Goal: Transaction & Acquisition: Purchase product/service

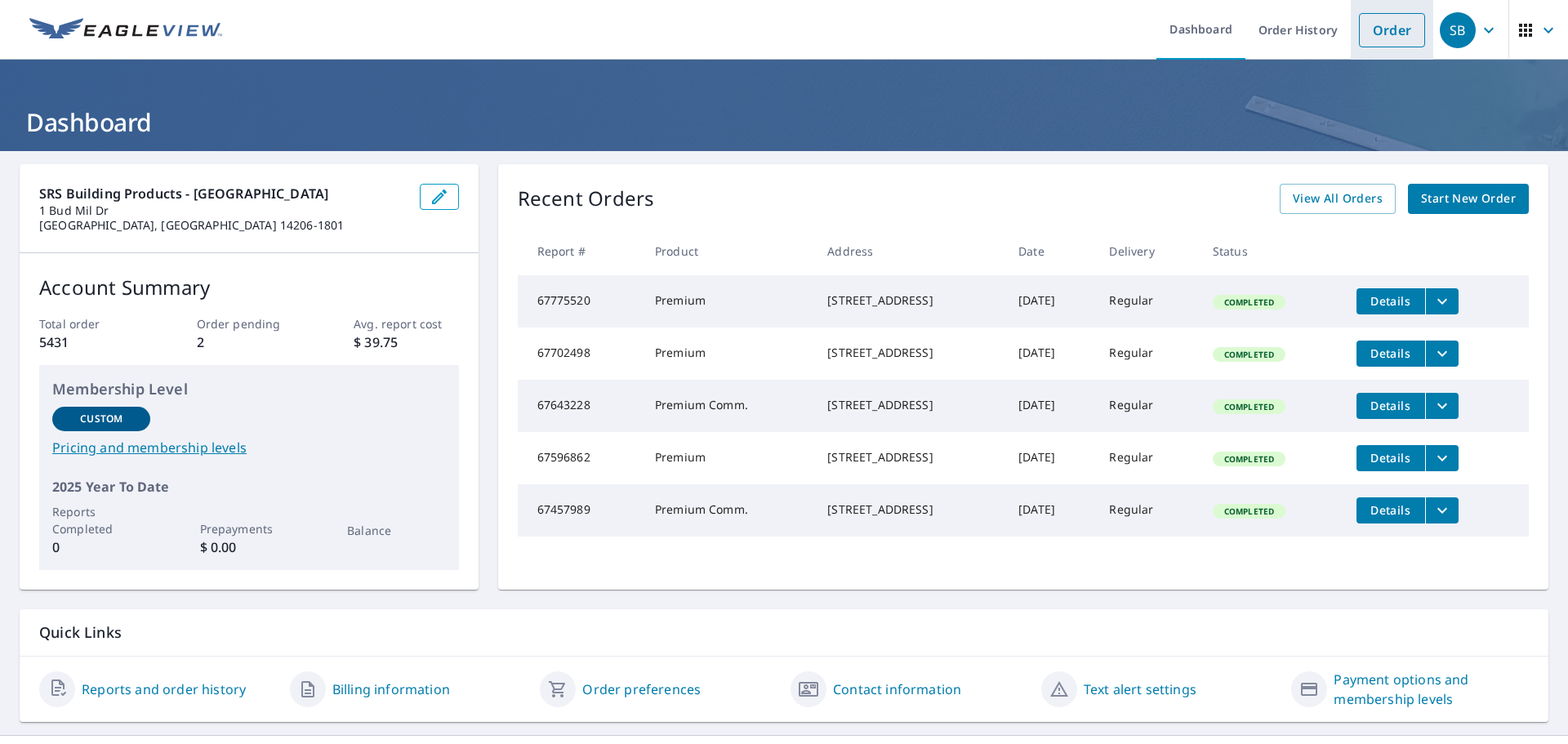
click at [1365, 30] on link "Order" at bounding box center [1391, 30] width 66 height 34
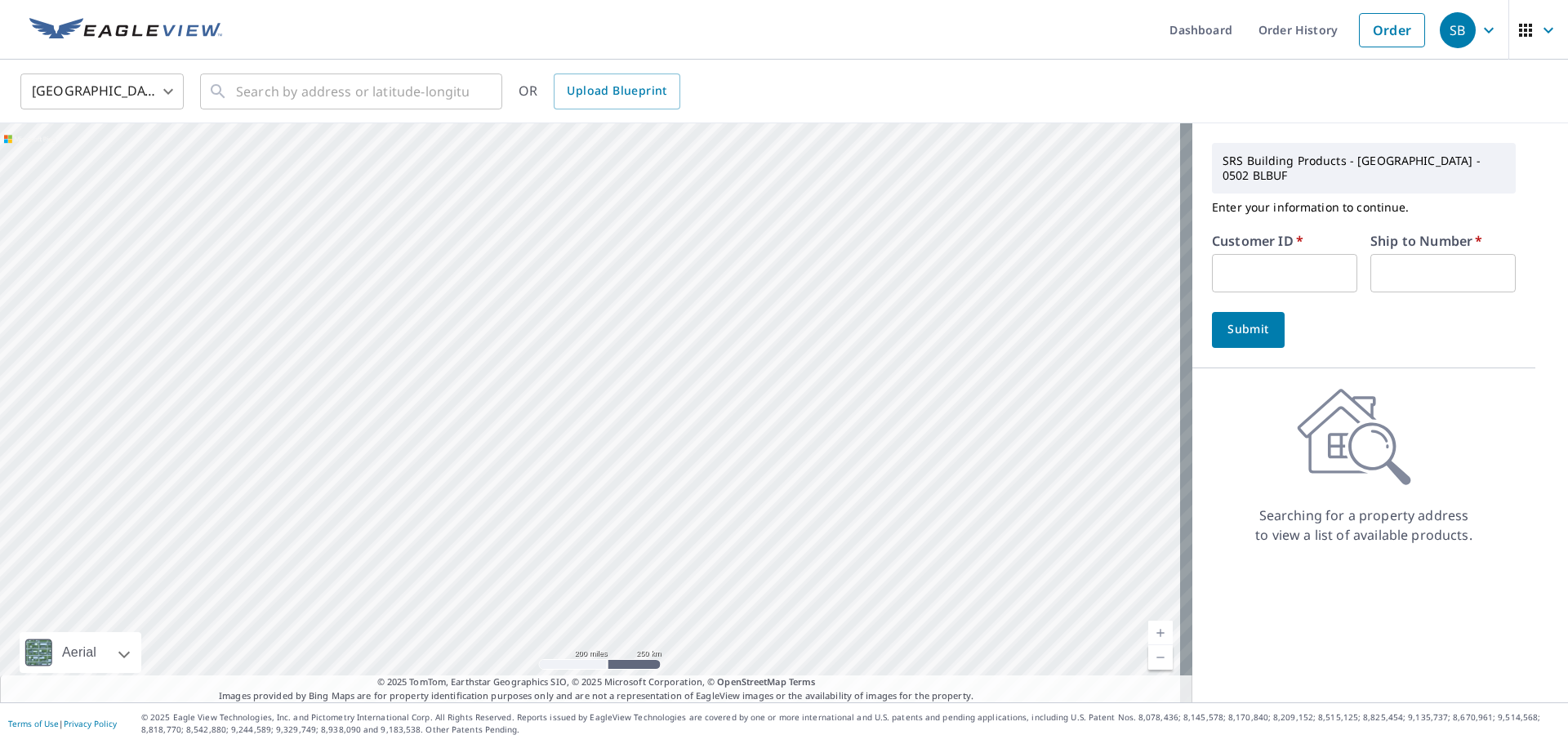
click at [326, 117] on div "United States [GEOGRAPHIC_DATA] ​ ​ OR Upload Blueprint" at bounding box center [784, 91] width 1568 height 64
click at [278, 92] on input "text" at bounding box center [352, 92] width 232 height 46
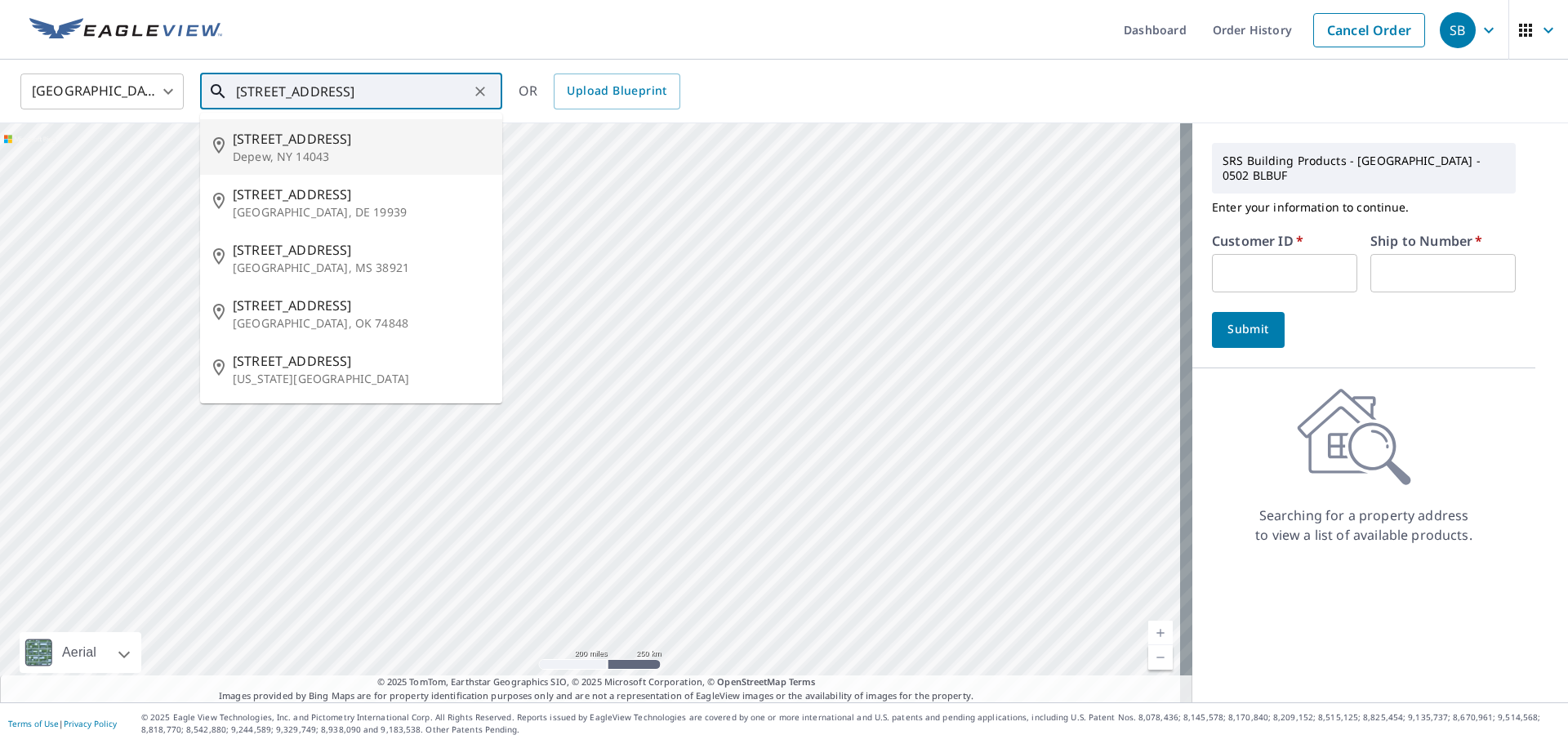
click at [316, 155] on p "Depew, NY 14043" at bounding box center [361, 156] width 256 height 16
type input "[STREET_ADDRESS][PERSON_NAME]"
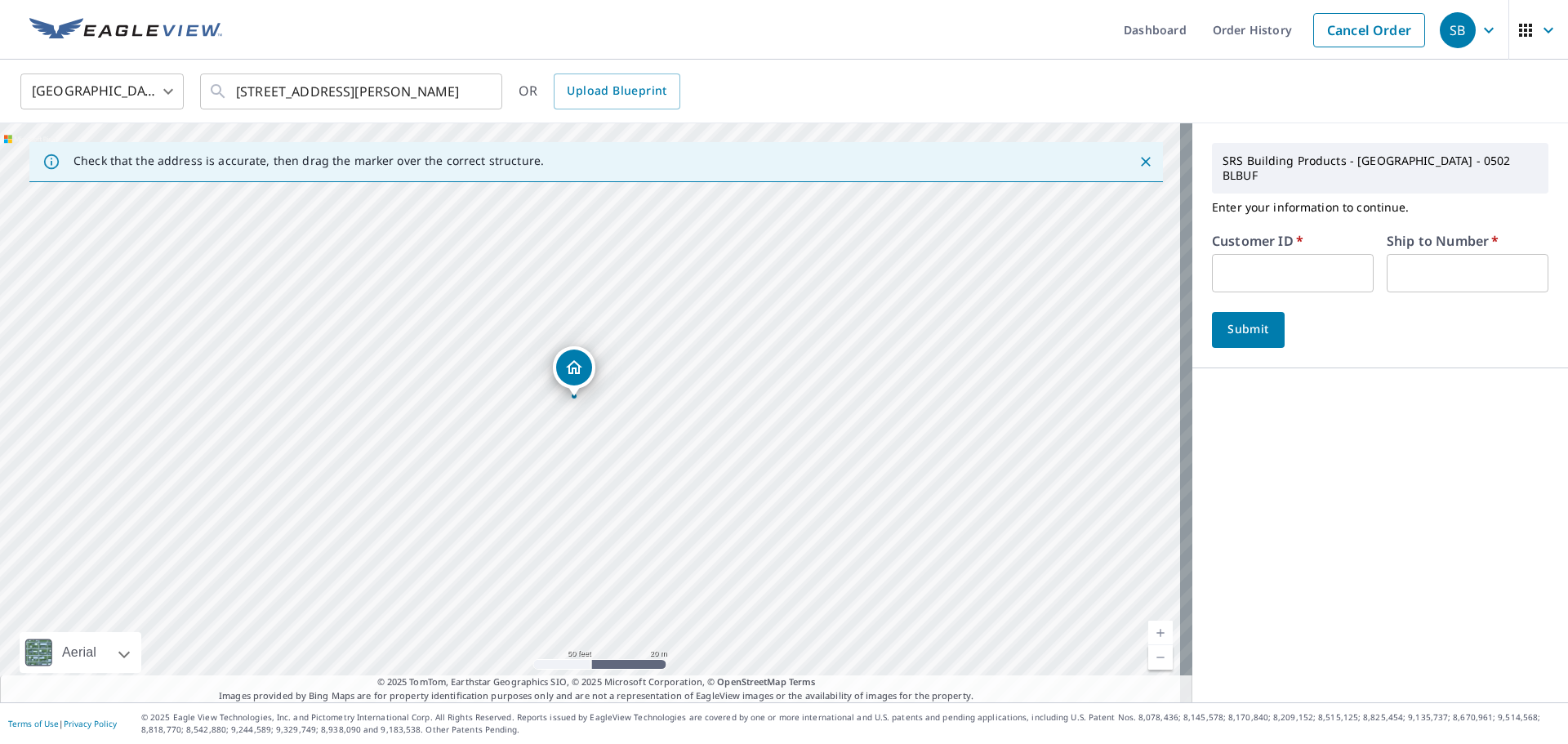
click at [1270, 261] on input "text" at bounding box center [1292, 272] width 162 height 38
click at [1240, 254] on input "text" at bounding box center [1292, 272] width 162 height 38
type input "GCI502"
click at [1423, 262] on input "text" at bounding box center [1467, 272] width 162 height 38
type input "1"
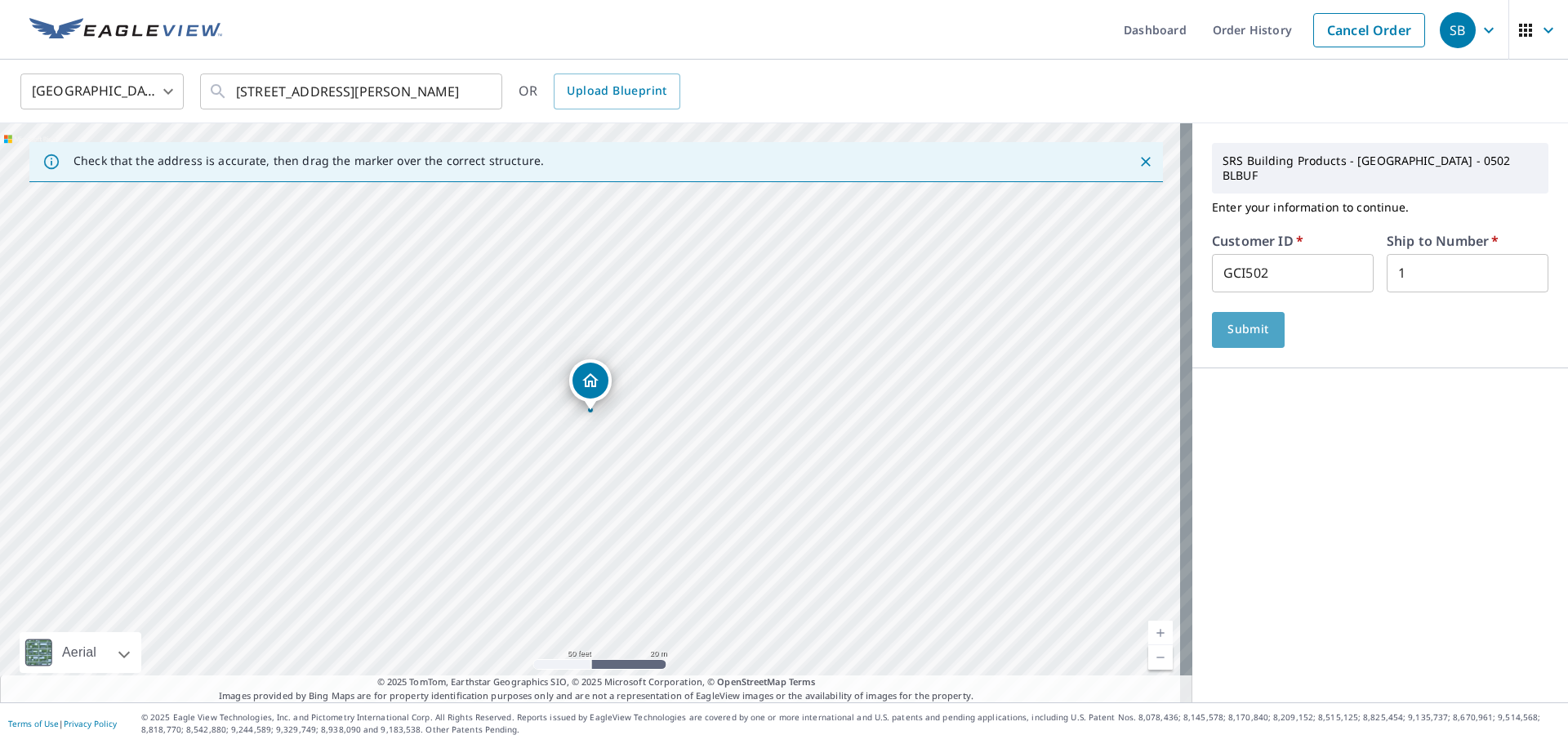
click at [1252, 325] on button "Submit" at bounding box center [1248, 330] width 72 height 36
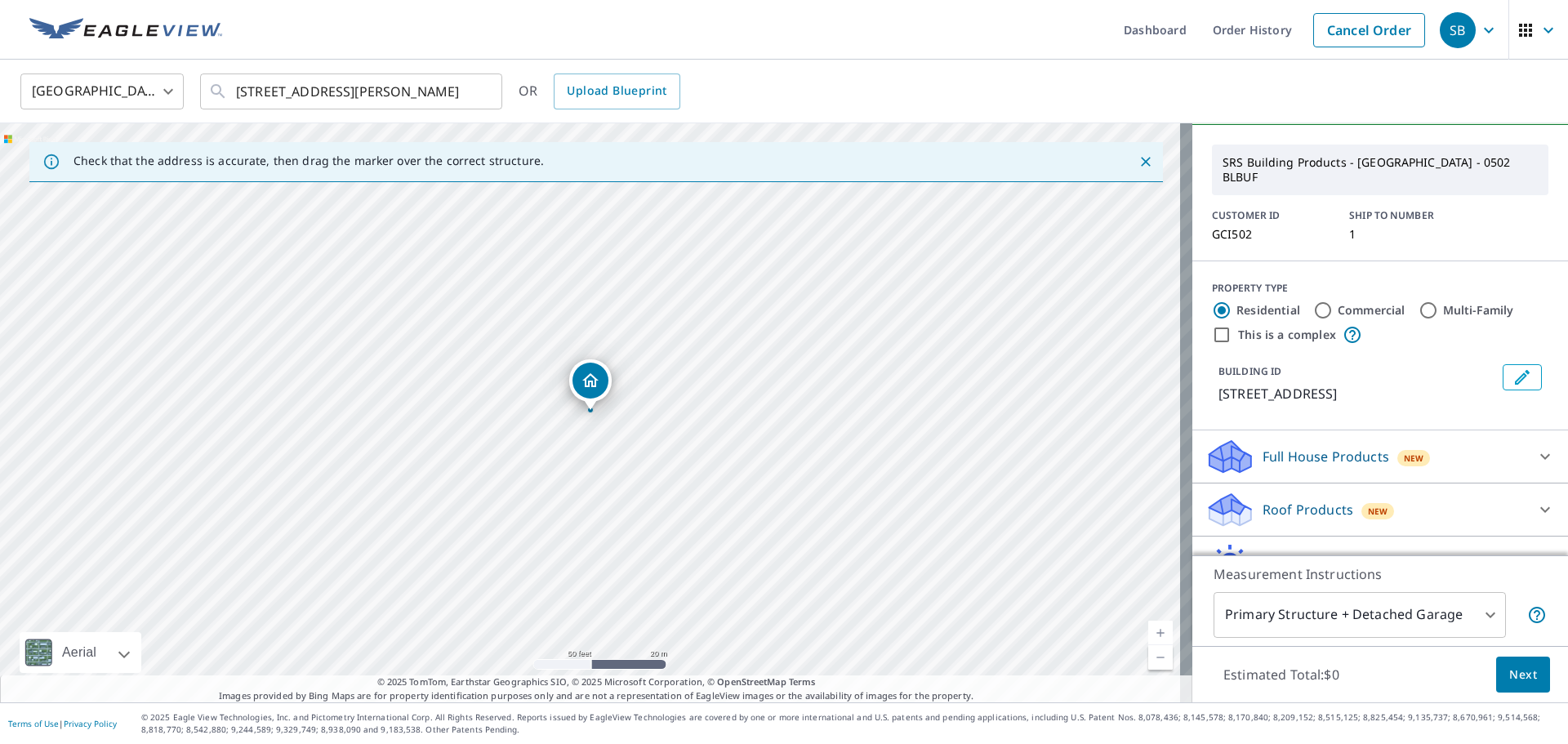
scroll to position [118, 0]
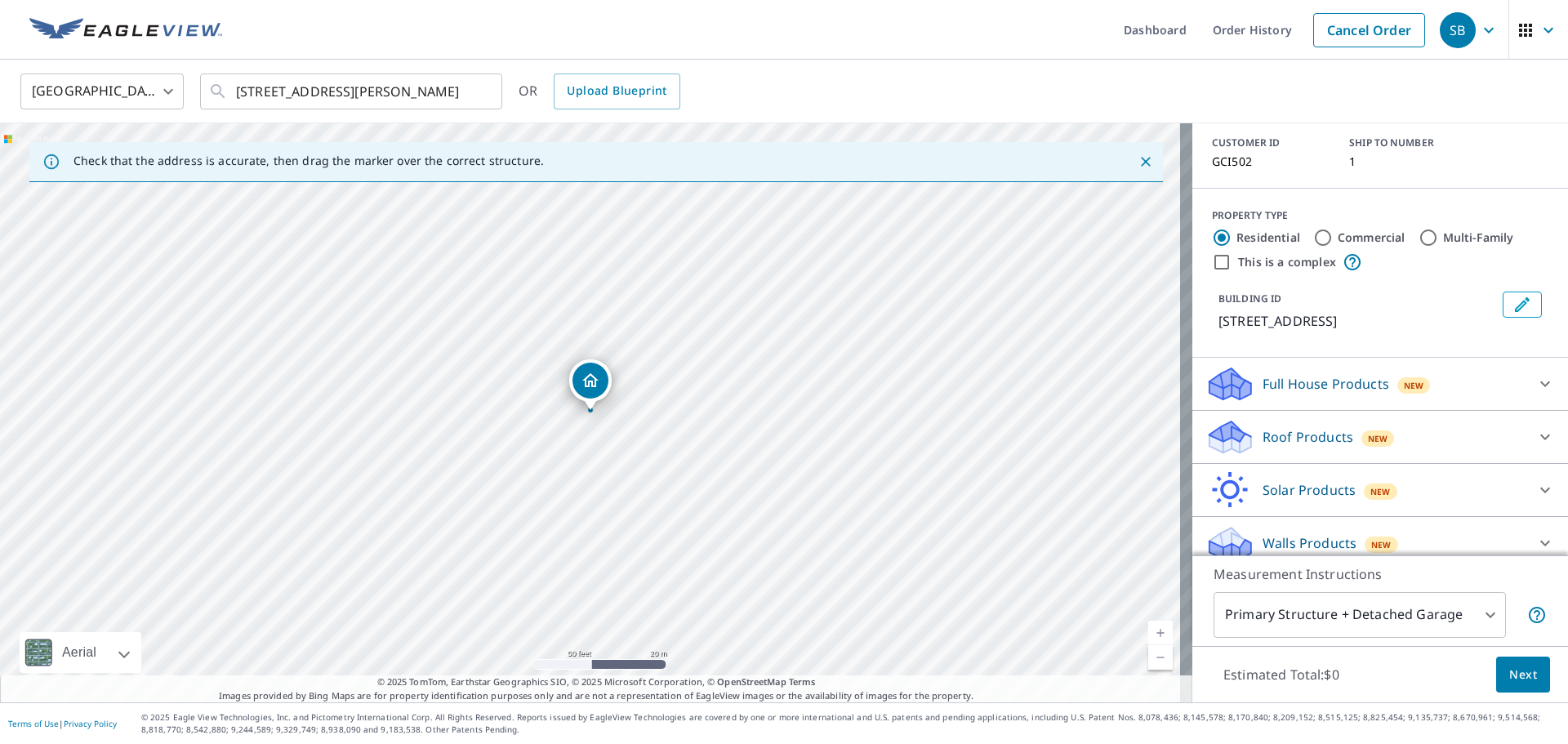
click at [1498, 430] on div "Roof Products New" at bounding box center [1366, 437] width 320 height 38
click at [1269, 473] on p "Premium" at bounding box center [1259, 478] width 58 height 20
click at [1229, 473] on input "Premium $18.7 - $60.2" at bounding box center [1218, 479] width 25 height 19
checkbox input "true"
click at [1315, 365] on div "Full House Products New" at bounding box center [1366, 383] width 320 height 38
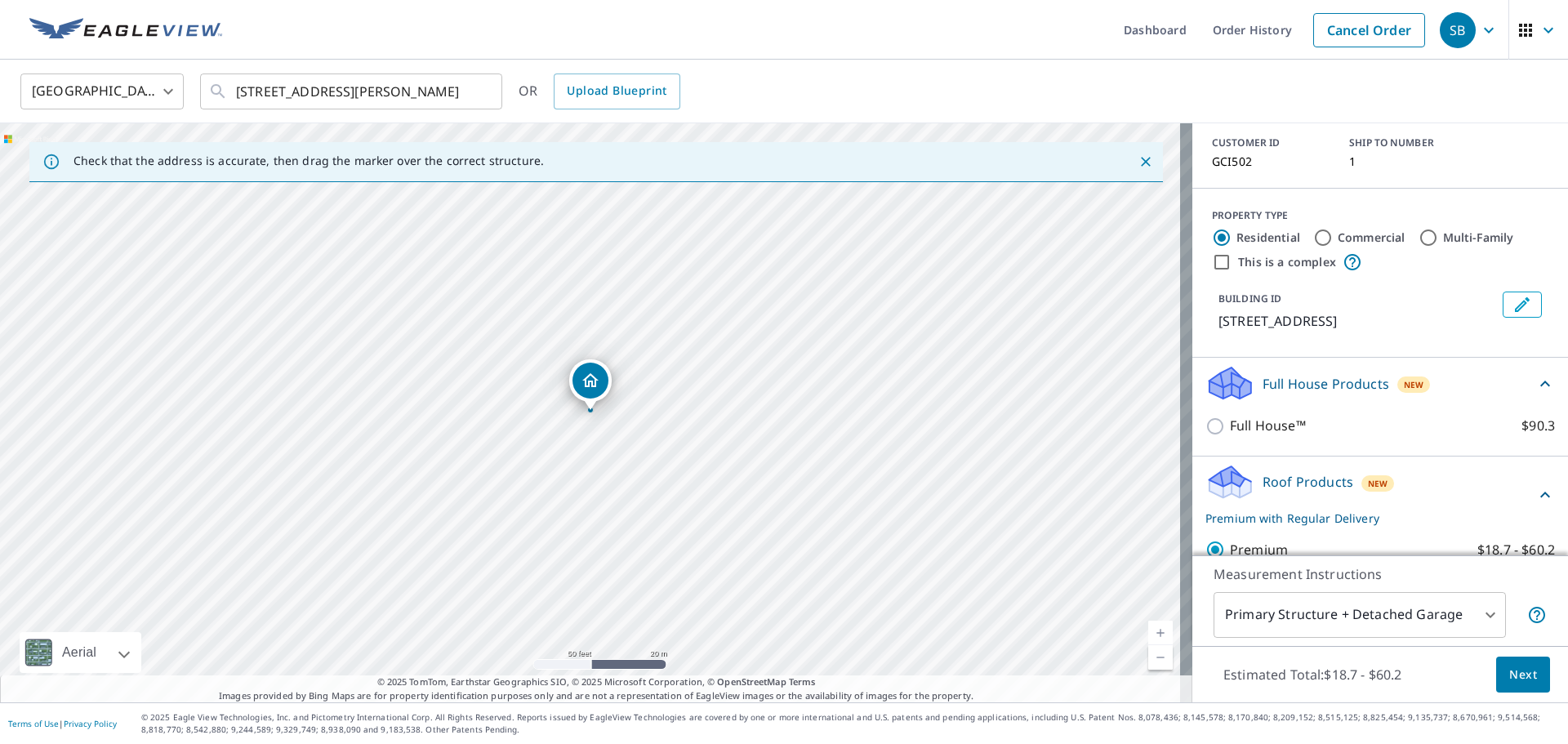
click at [1313, 374] on p "Full House Products" at bounding box center [1325, 383] width 126 height 19
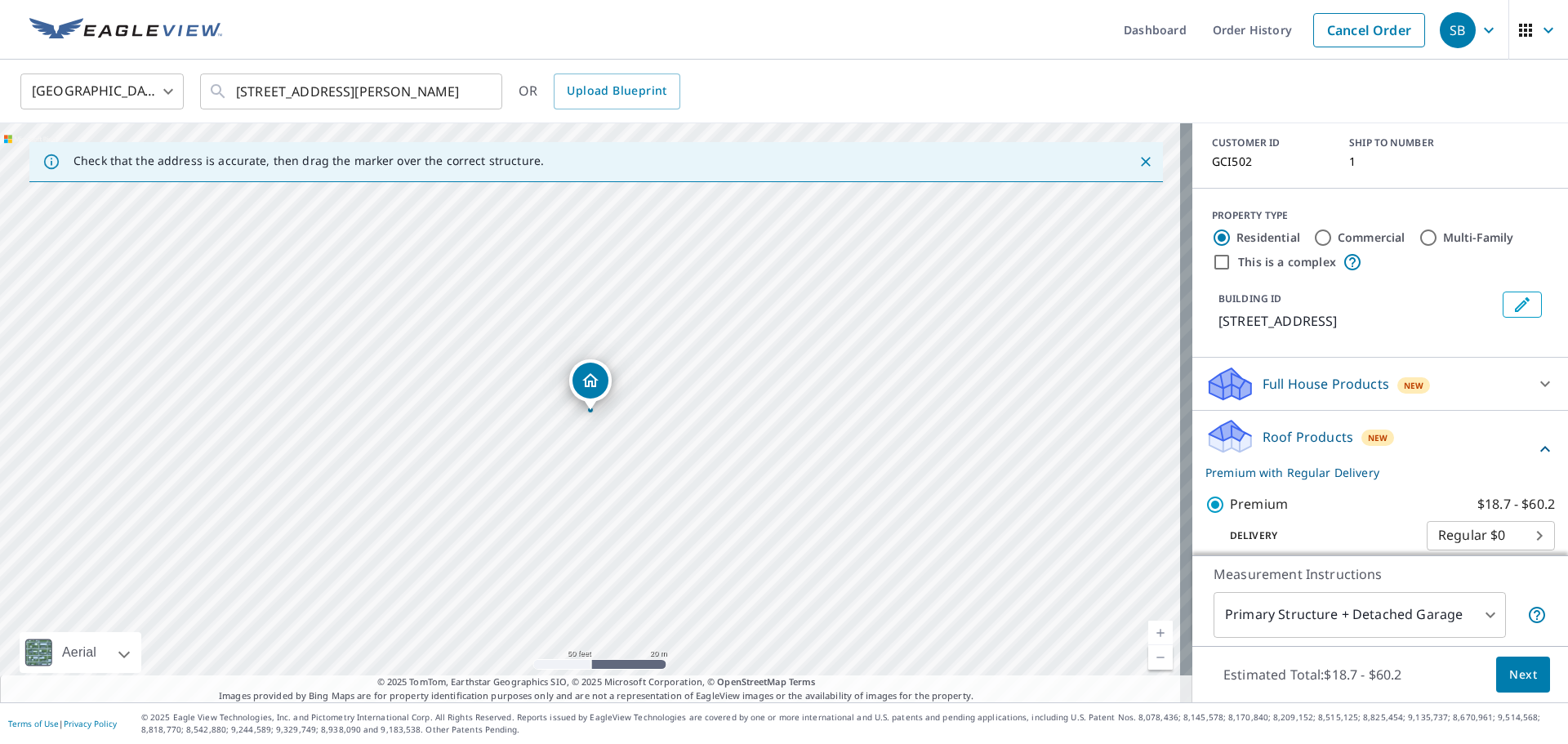
click at [1314, 374] on p "Full House Products" at bounding box center [1325, 383] width 126 height 19
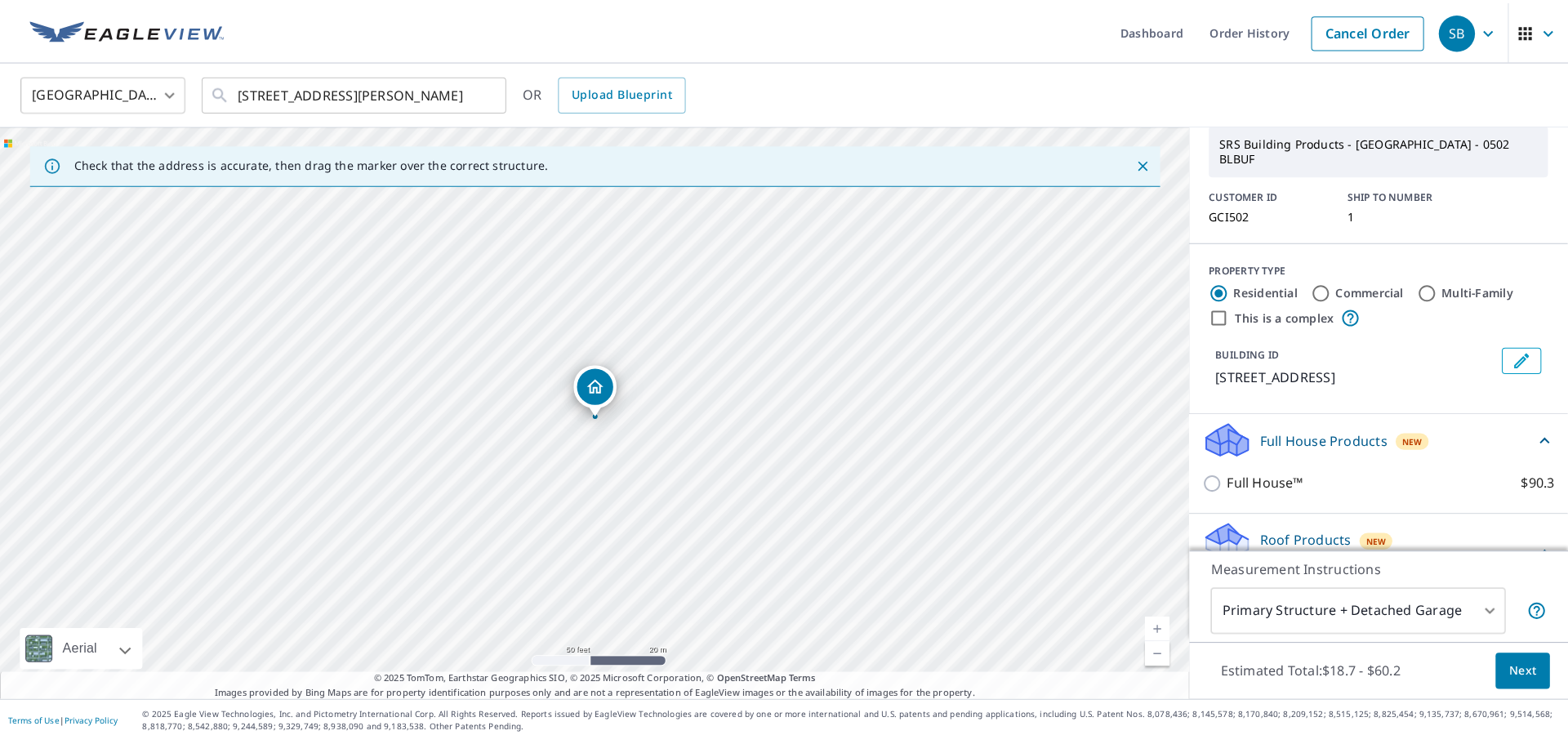
scroll to position [0, 0]
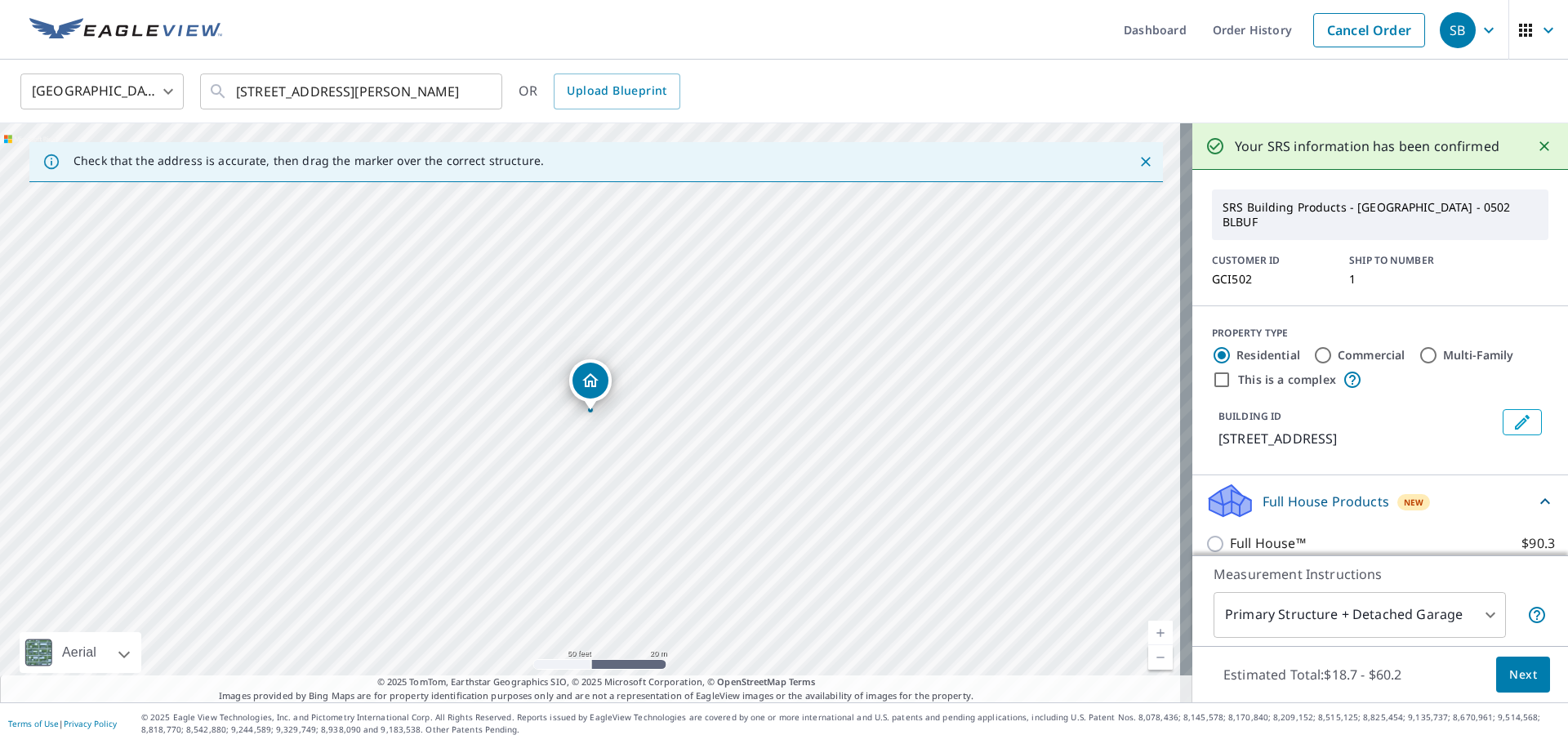
click at [1509, 669] on span "Next" at bounding box center [1522, 674] width 27 height 20
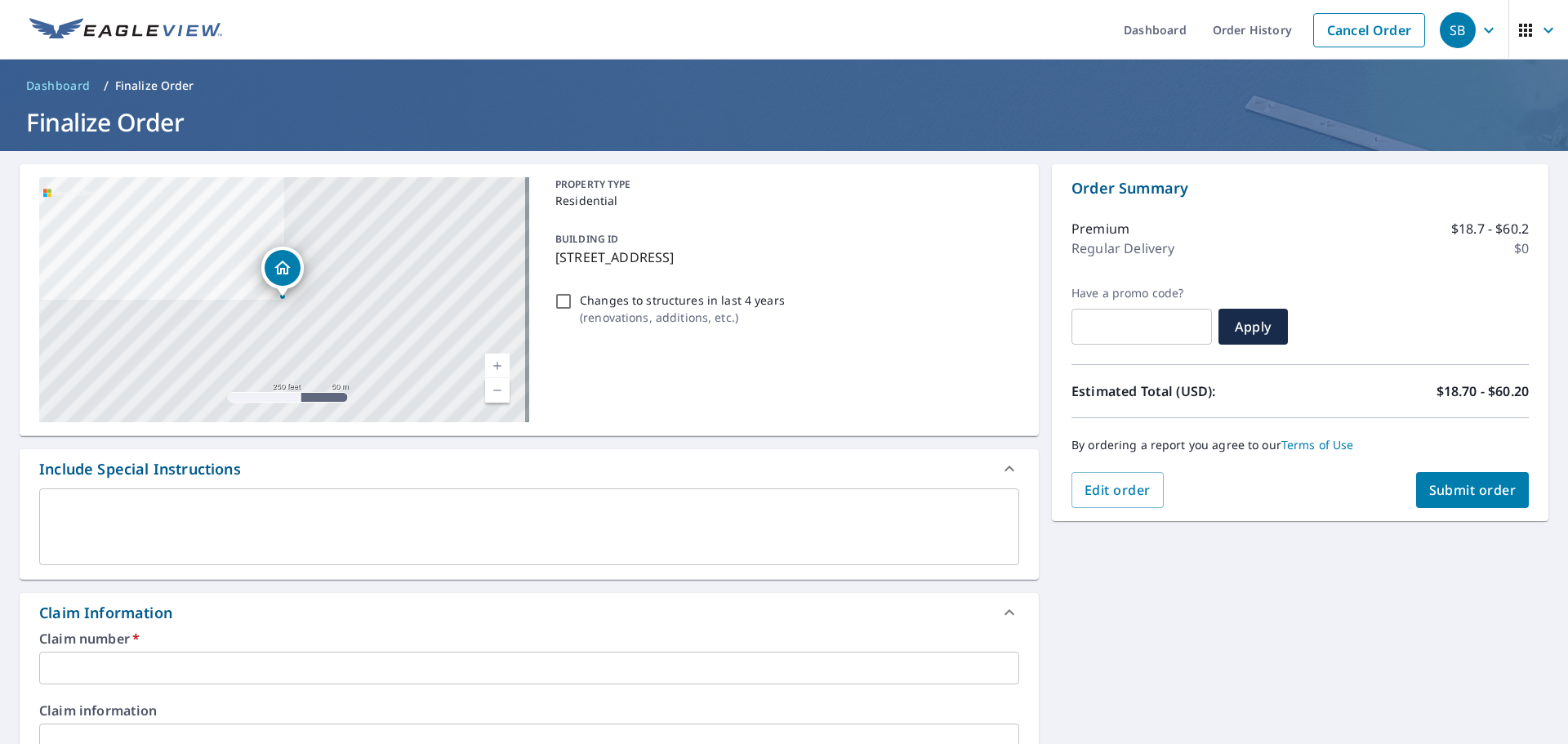
click at [560, 301] on input "Changes to structures in last 4 years ( renovations, additions, etc. )" at bounding box center [563, 301] width 19 height 19
checkbox input "true"
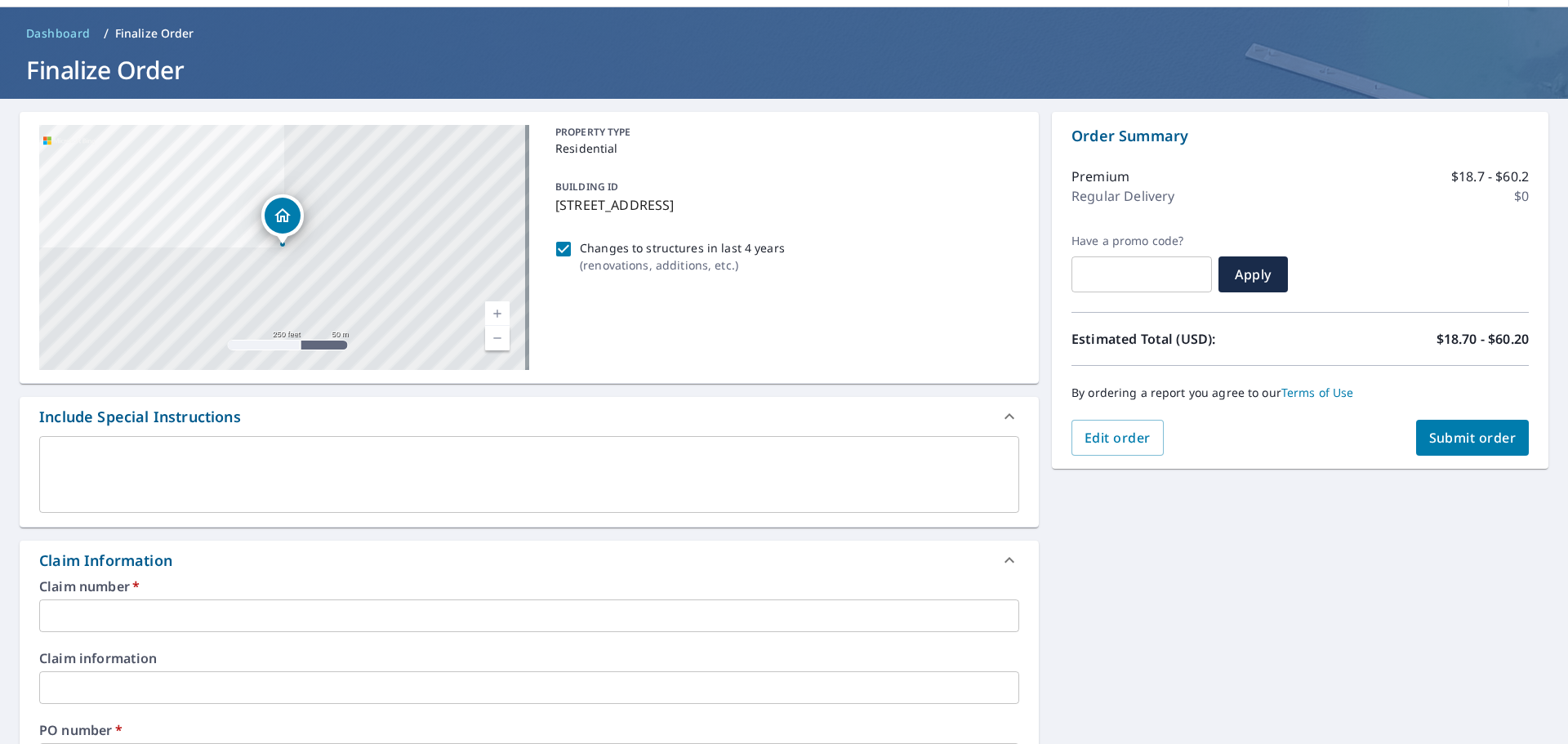
scroll to position [81, 0]
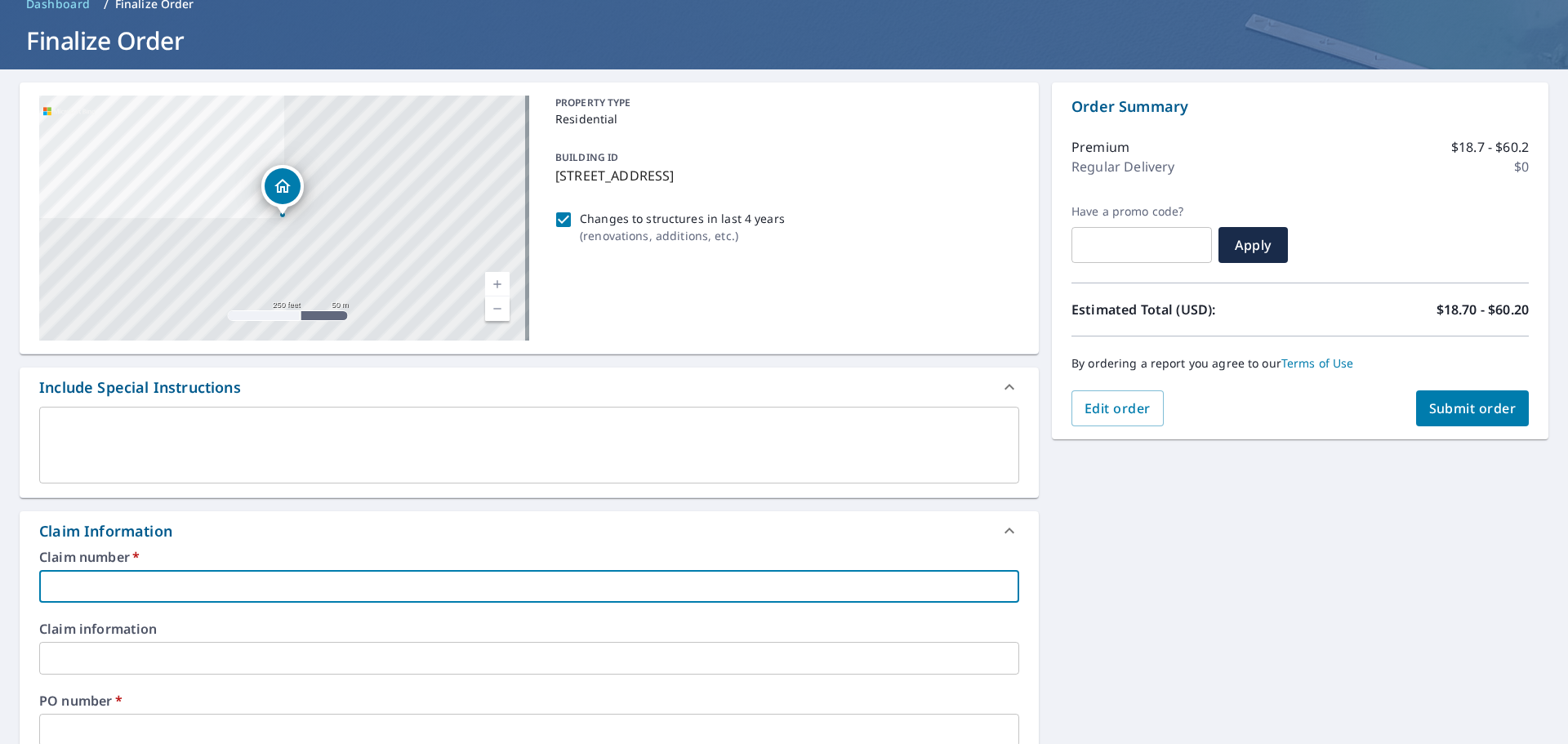
click at [343, 573] on input "text" at bounding box center [529, 586] width 980 height 33
type input "C"
checkbox input "true"
type input "CG"
checkbox input "true"
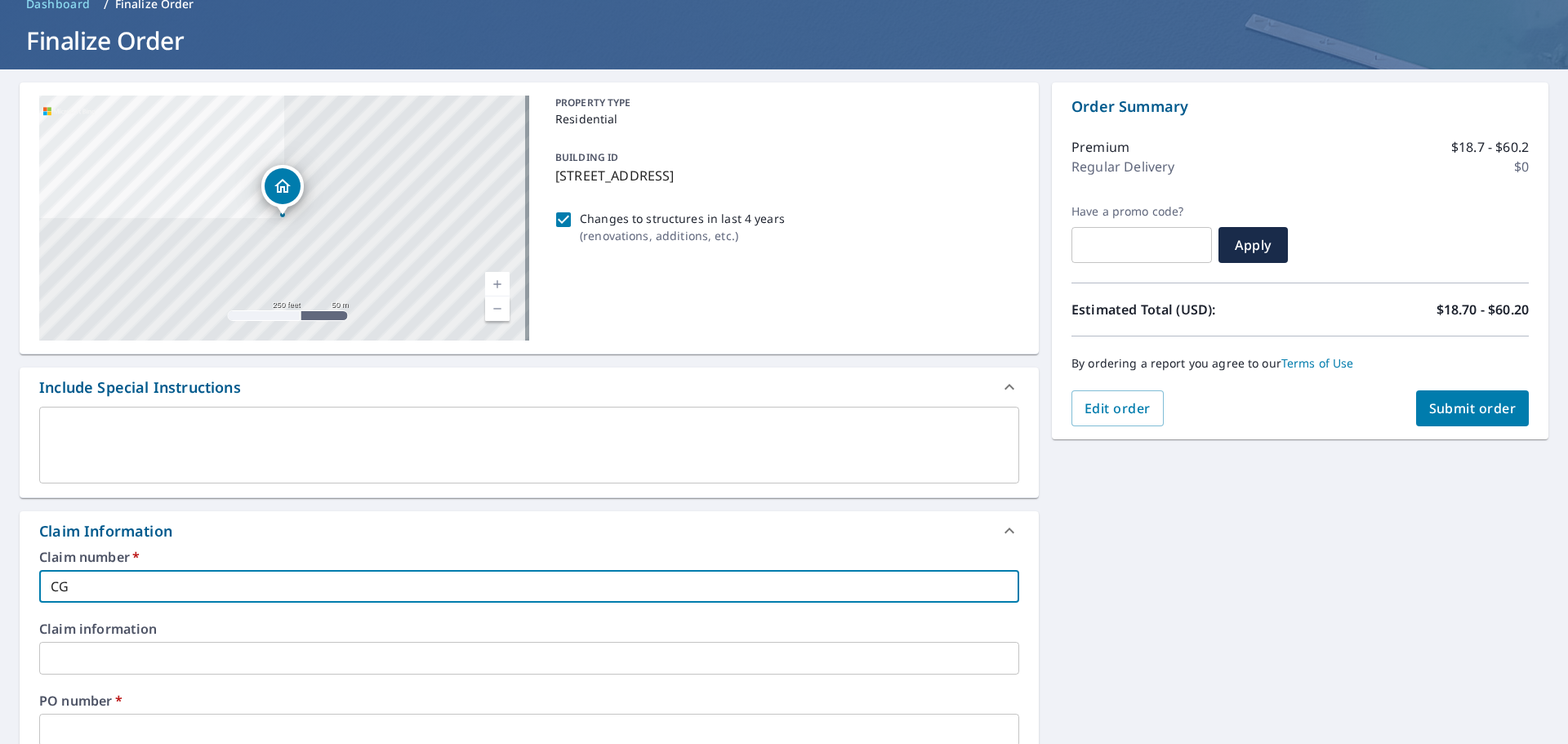
type input "CGL"
checkbox input "true"
type input "CGL-"
checkbox input "true"
type input "CGL"
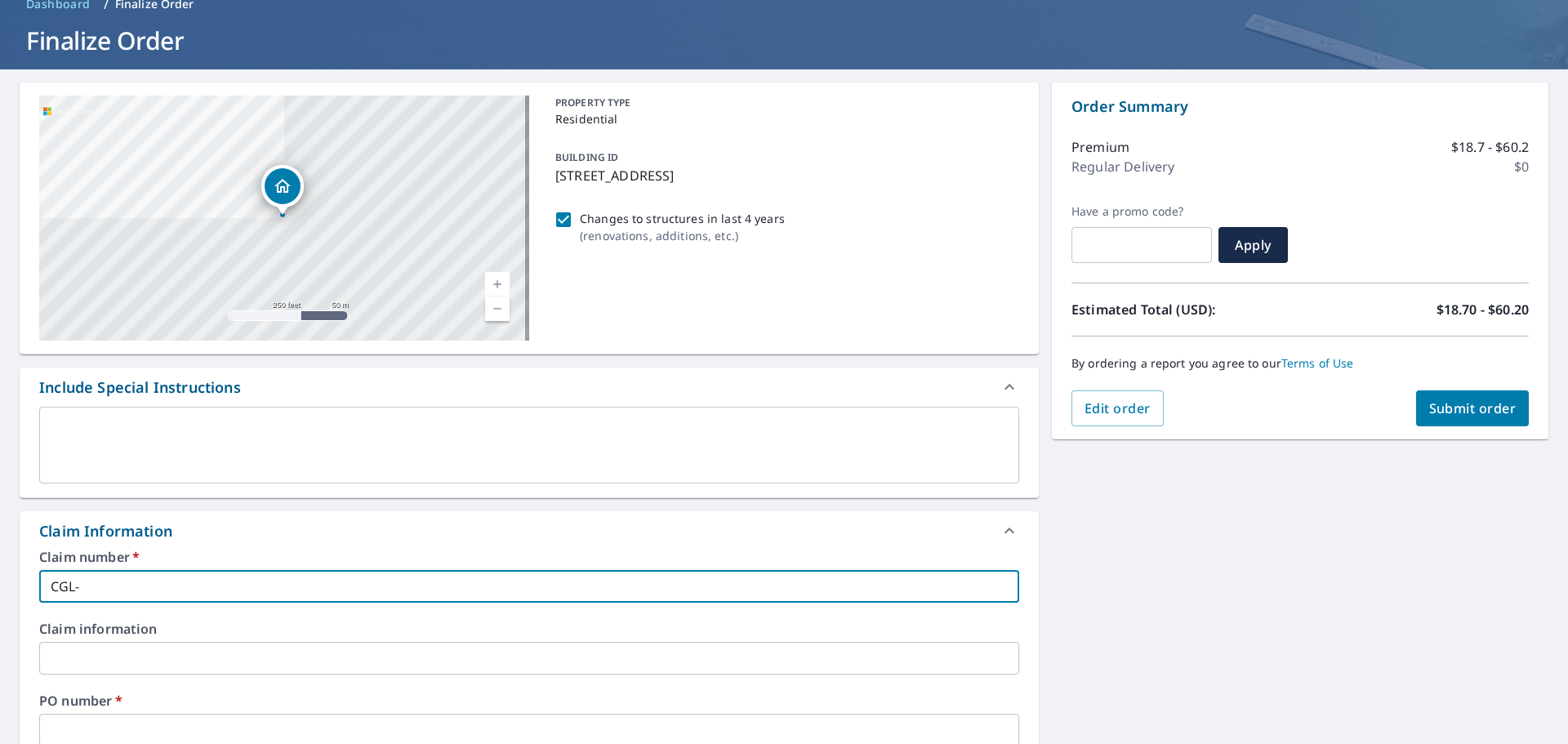
checkbox input "true"
type input "CGL"
checkbox input "true"
type input "CGL -"
checkbox input "true"
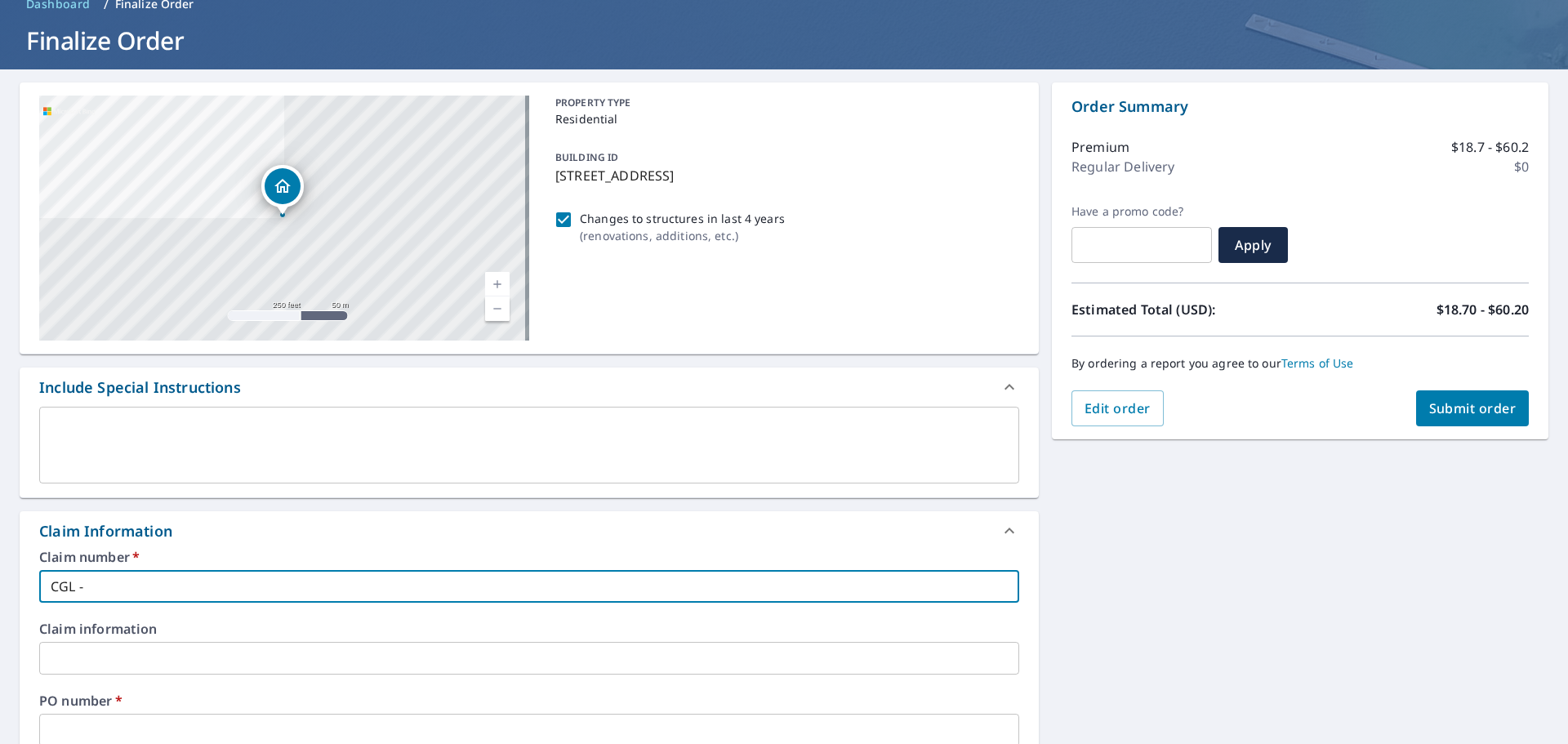
type input "CGL -"
checkbox input "true"
type input "CGL - C"
checkbox input "true"
type input "CGL - CA"
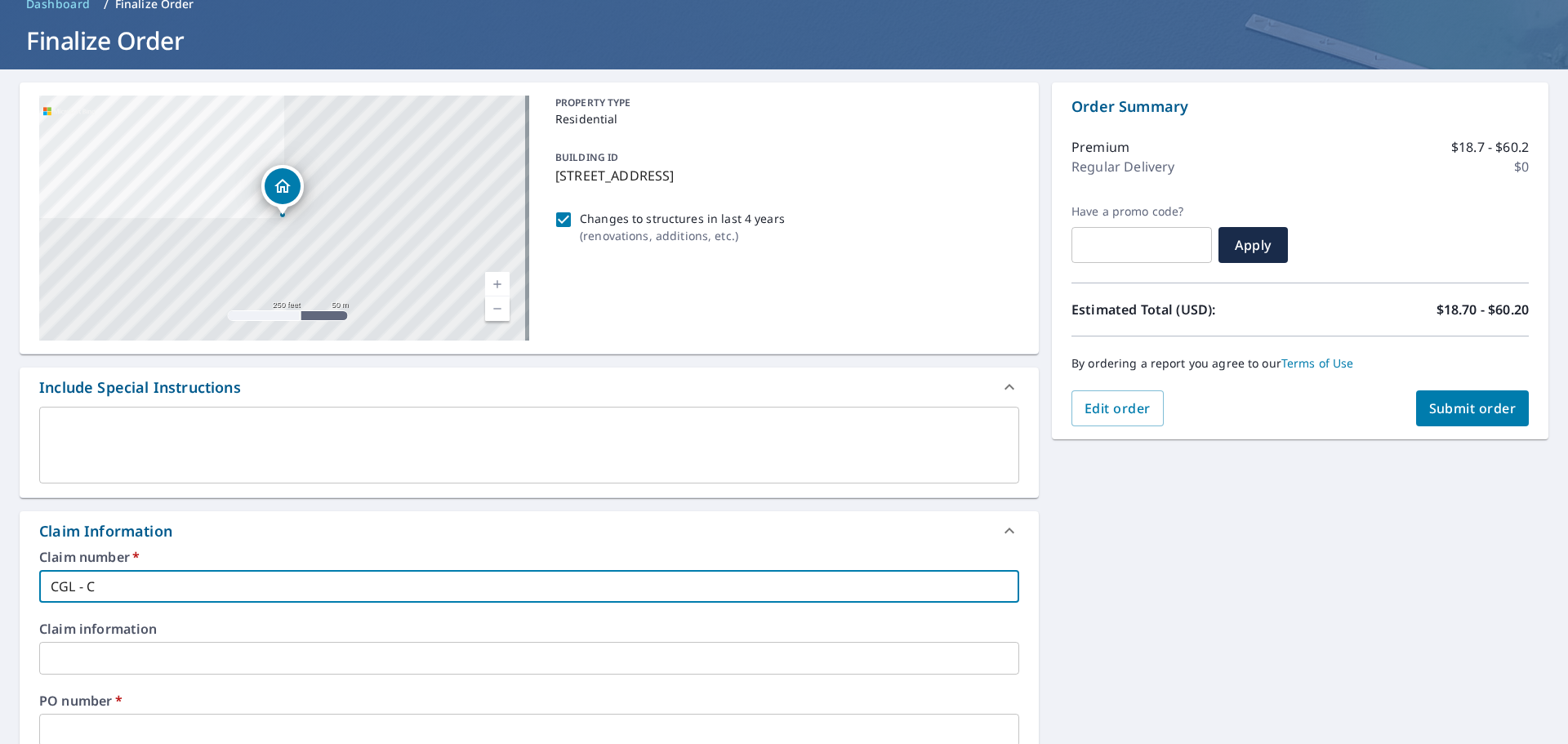
checkbox input "true"
type input "CGL - CAR"
checkbox input "true"
type input "CGL - [PERSON_NAME]"
checkbox input "true"
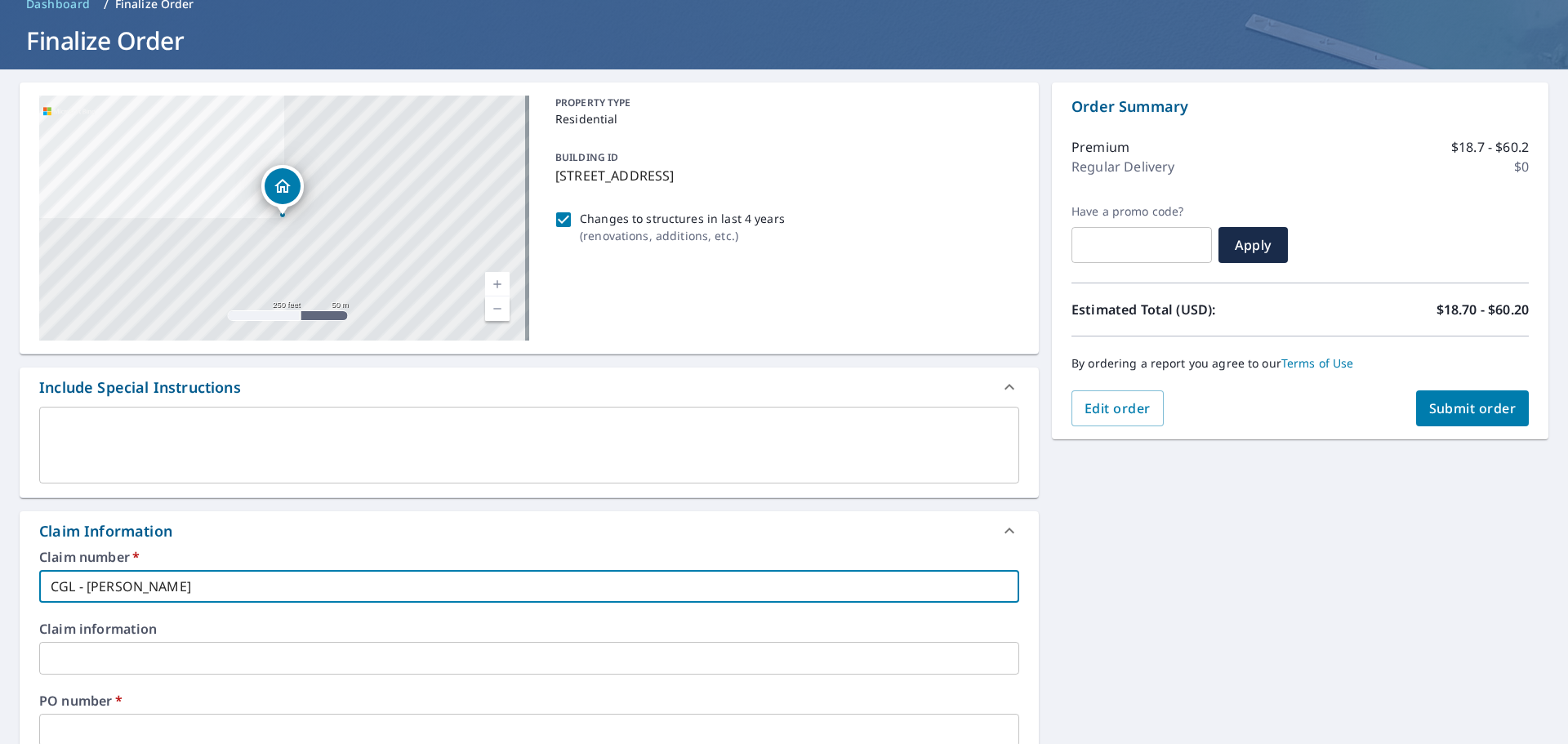
type input "CGL - [PERSON_NAME]"
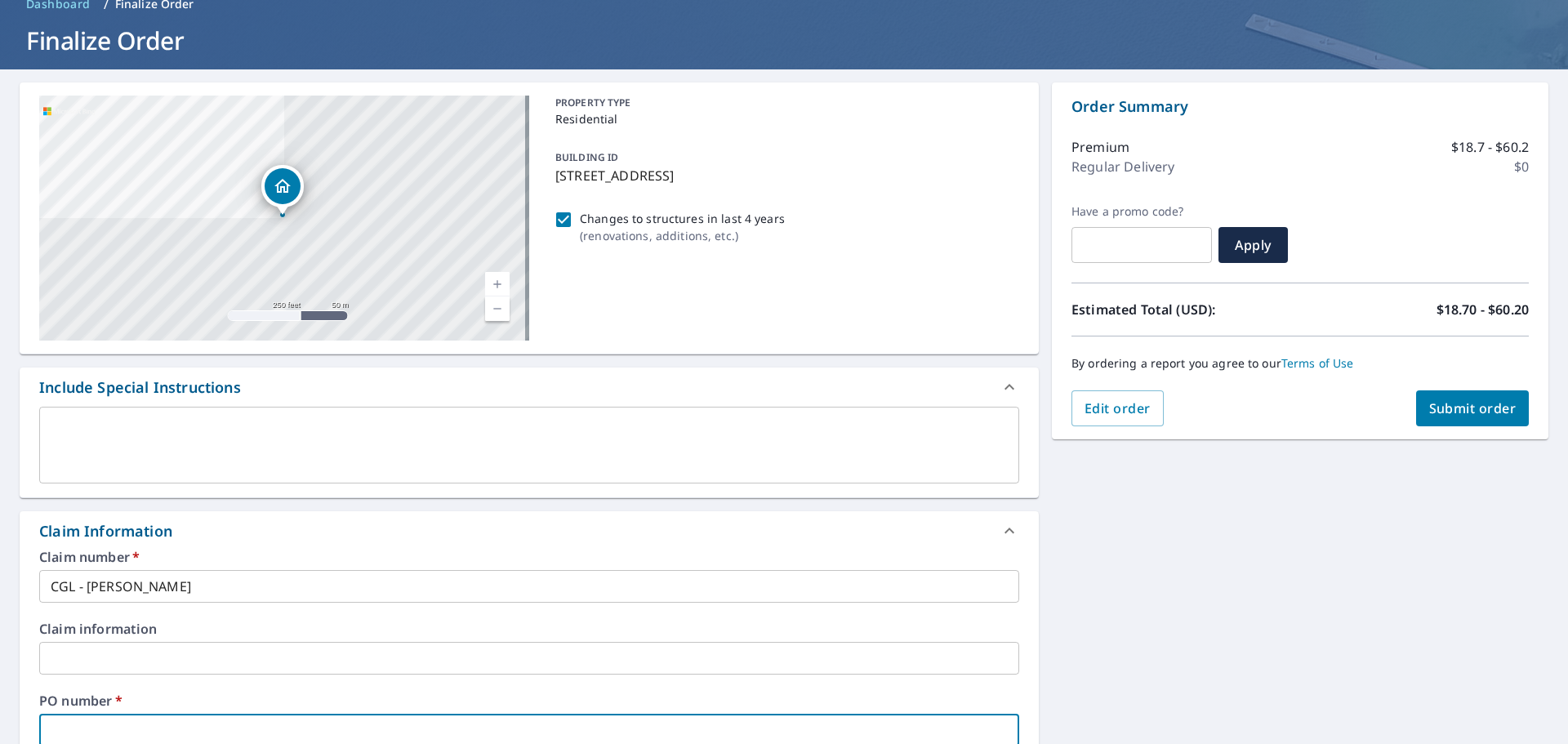
scroll to position [84, 0]
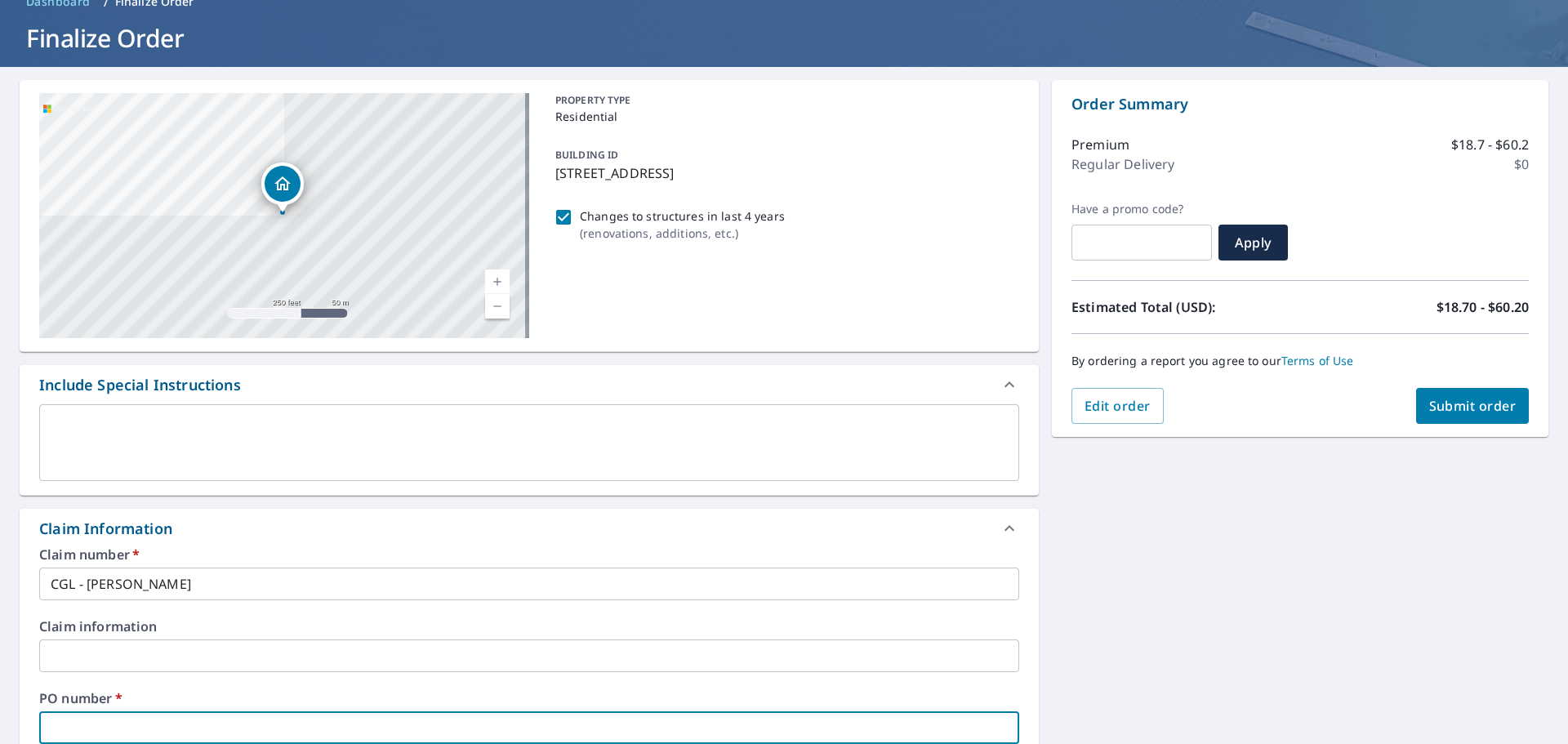
type input "E"
checkbox input "true"
type input "EA"
checkbox input "true"
type input "EAG"
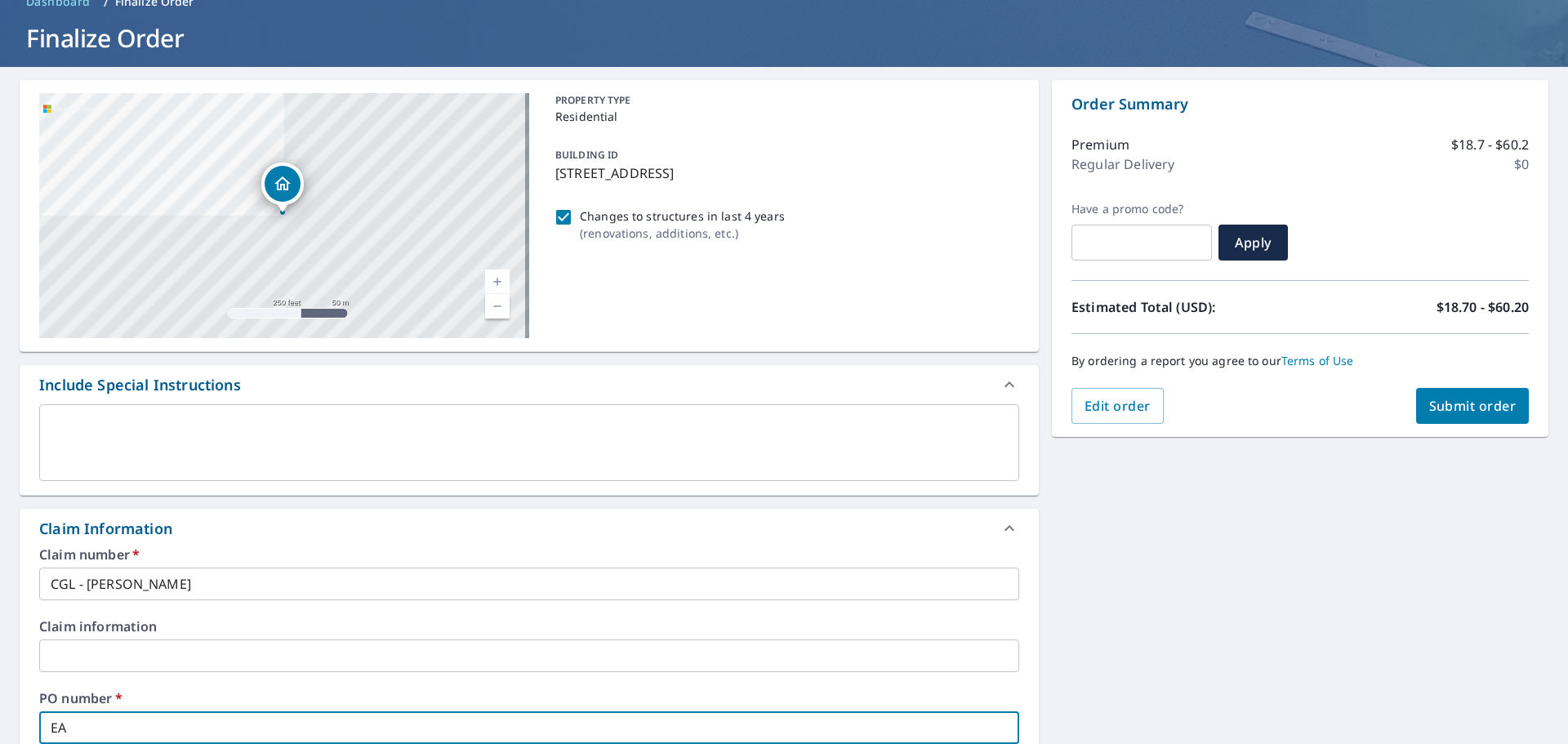
checkbox input "true"
type input "EAGL"
checkbox input "true"
type input "EAGLE"
checkbox input "true"
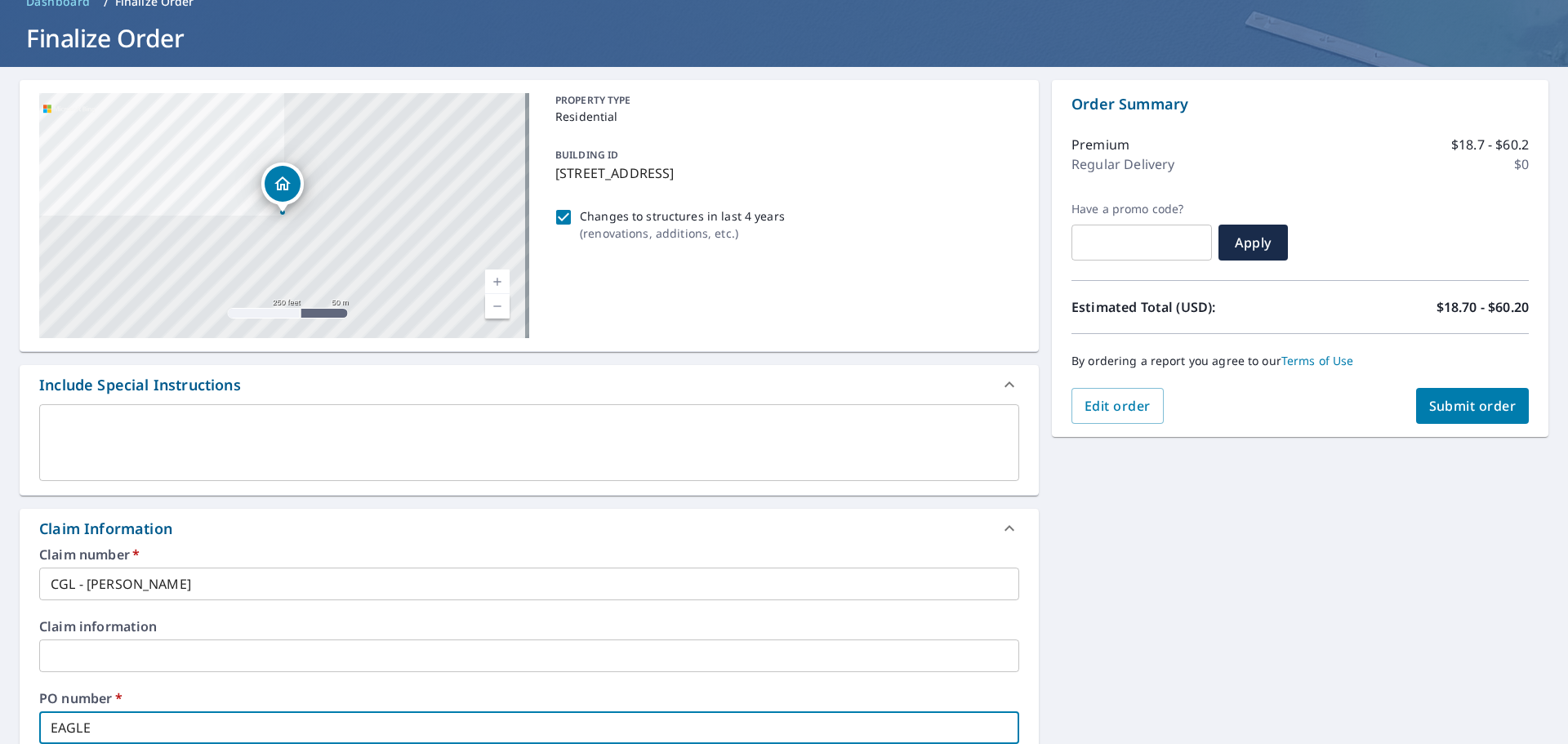
type input "EAGLEV"
checkbox input "true"
type input "EAGLEVI"
checkbox input "true"
type input "EAGLEVIE"
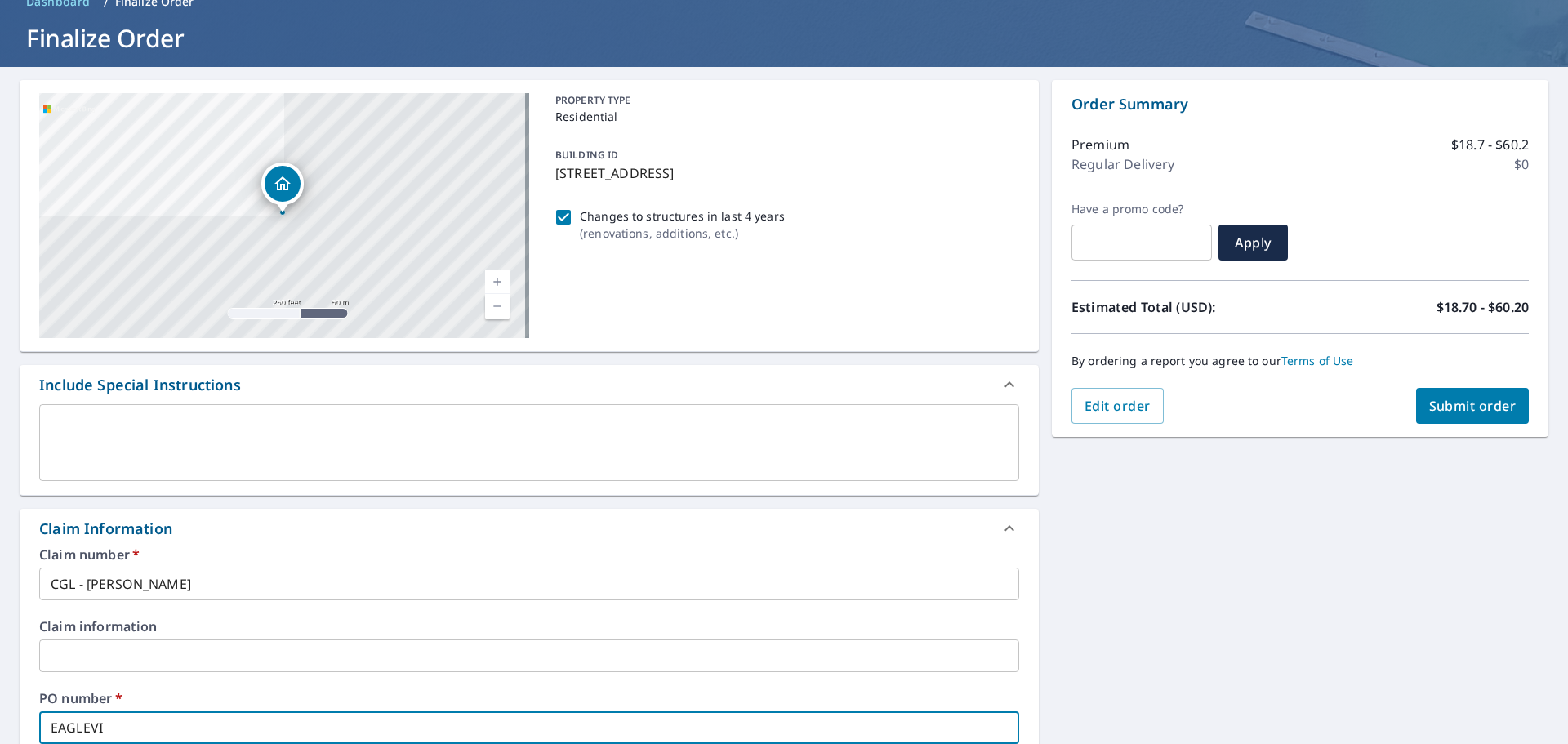
checkbox input "true"
type input "EAGLEVIEW"
checkbox input "true"
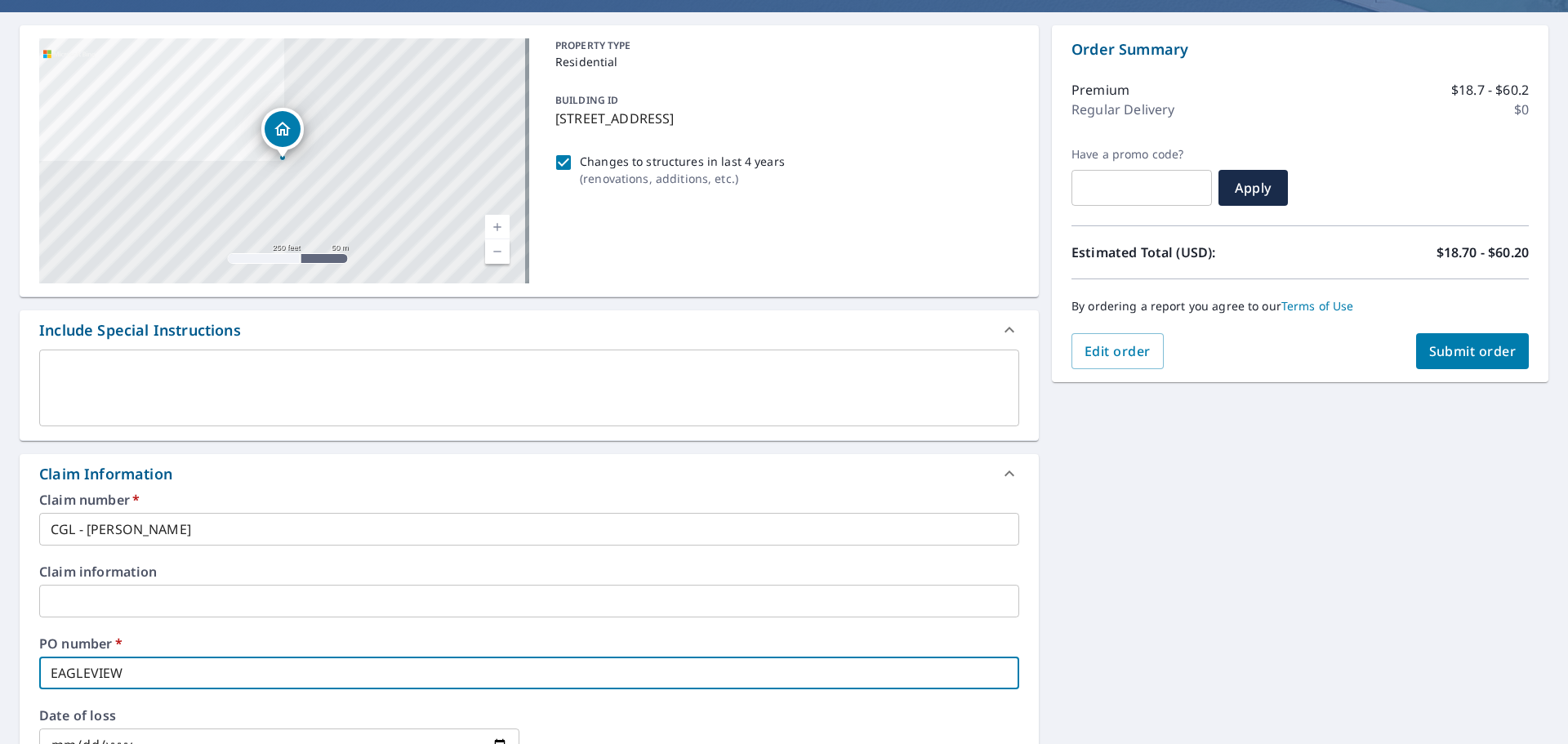
scroll to position [166, 0]
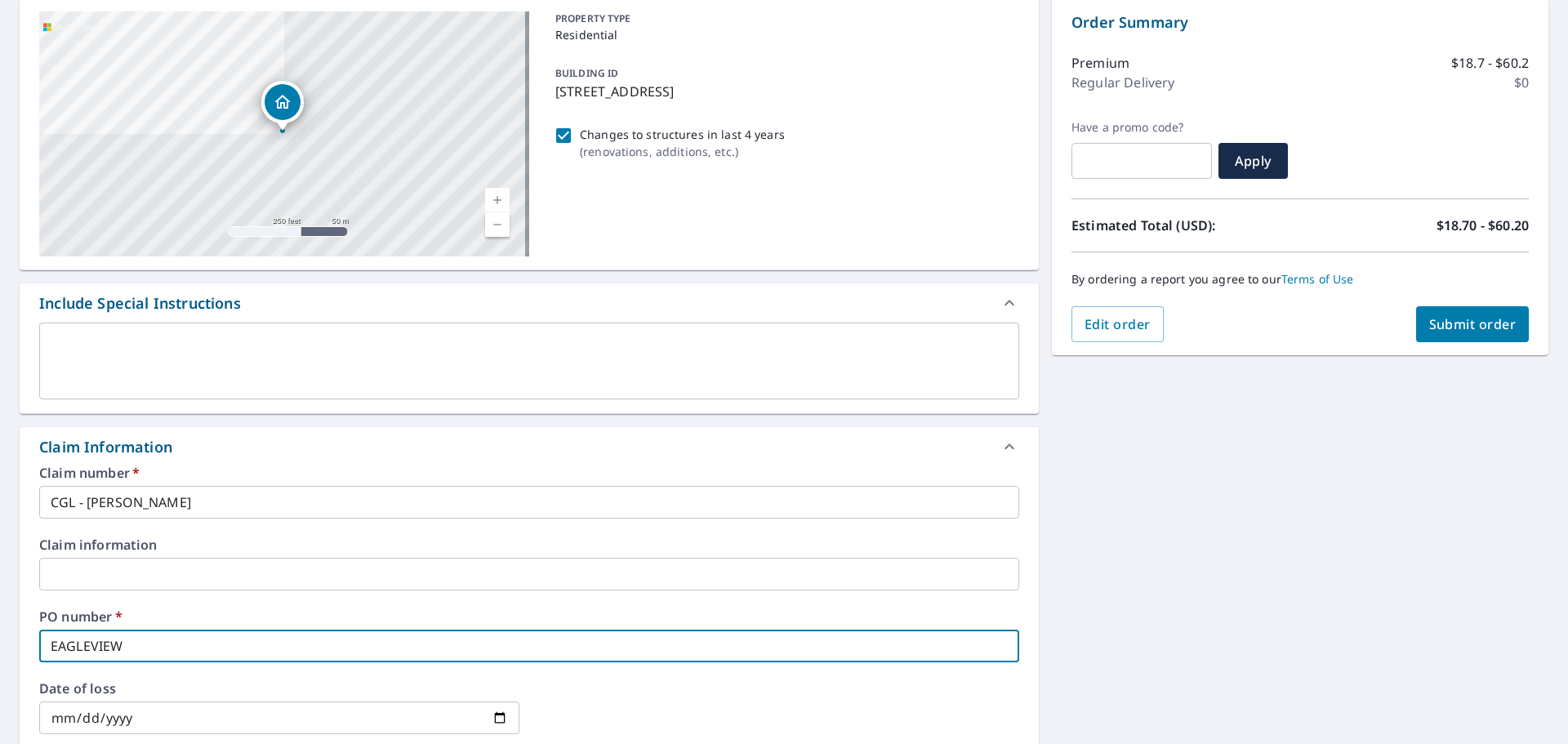
type input "EAGLEVIEW"
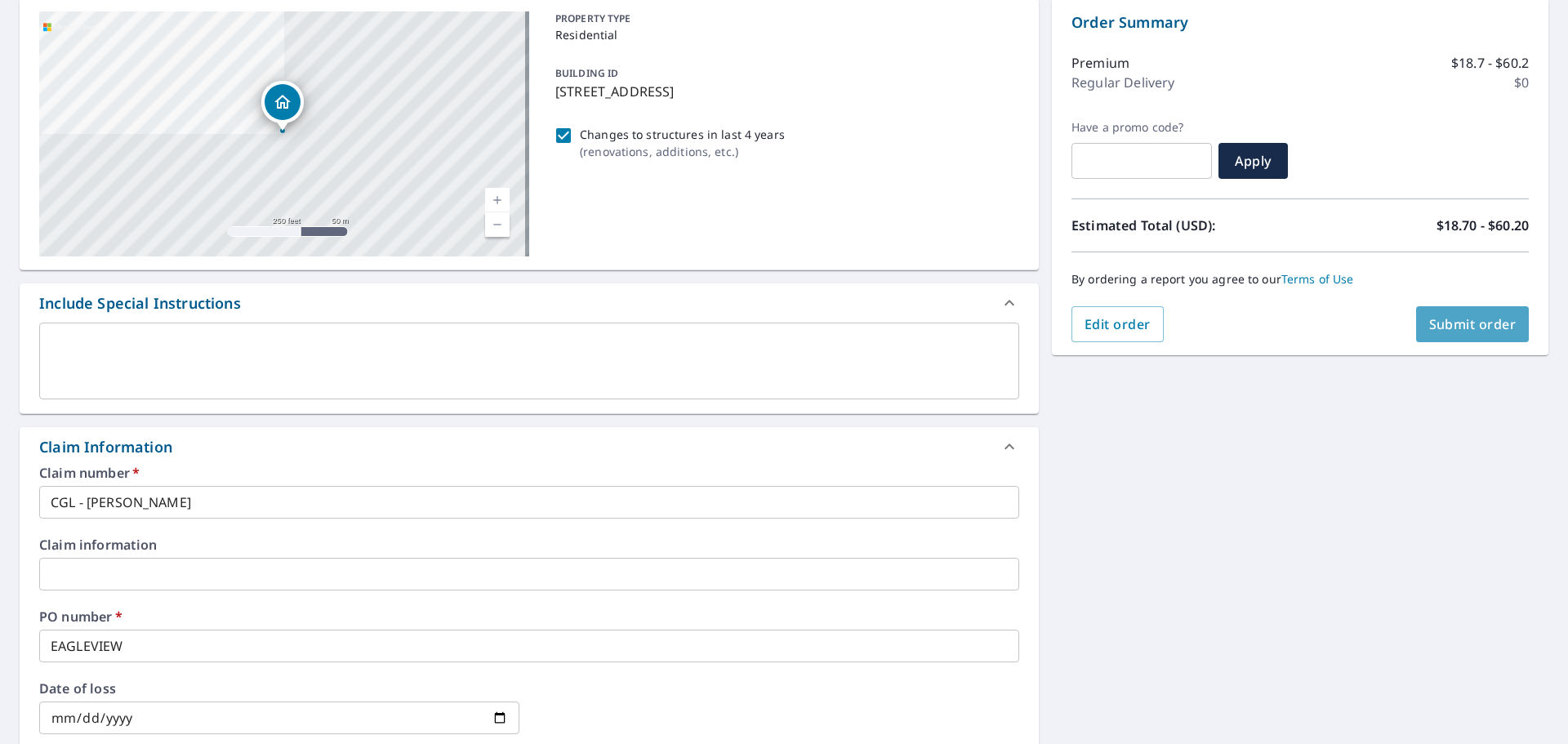
click at [1427, 338] on button "Submit order" at bounding box center [1473, 323] width 113 height 36
checkbox input "true"
